Goal: Find specific page/section: Find specific page/section

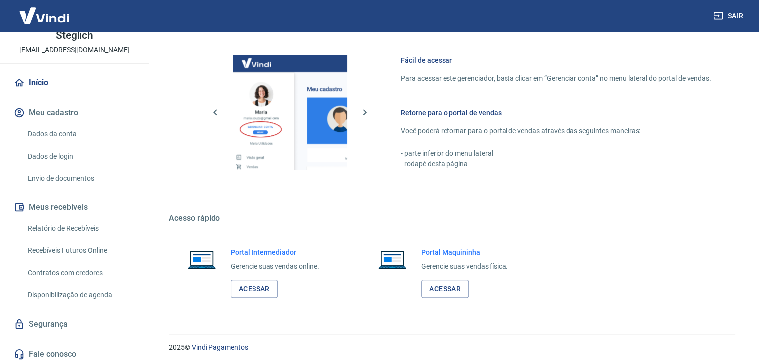
scroll to position [64, 0]
click at [89, 223] on link "Relatório de Recebíveis" at bounding box center [80, 228] width 113 height 20
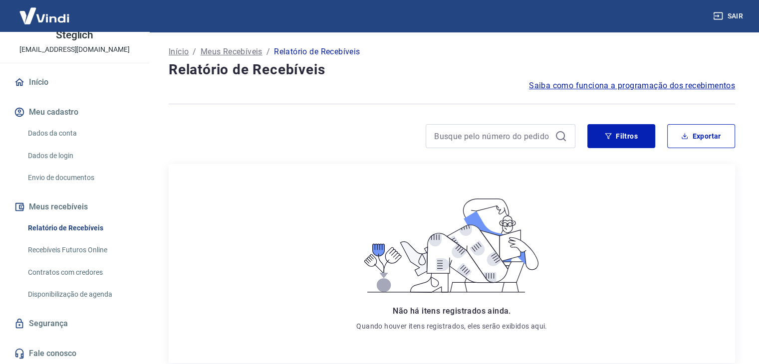
click at [92, 251] on link "Recebíveis Futuros Online" at bounding box center [80, 250] width 113 height 20
